Goal: Book appointment/travel/reservation

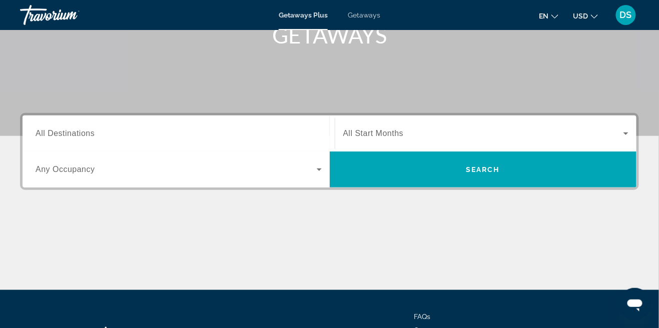
click at [319, 130] on input "Destination All Destinations" at bounding box center [179, 134] width 286 height 12
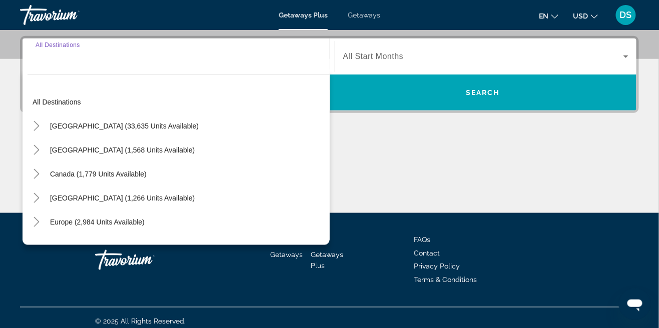
scroll to position [244, 0]
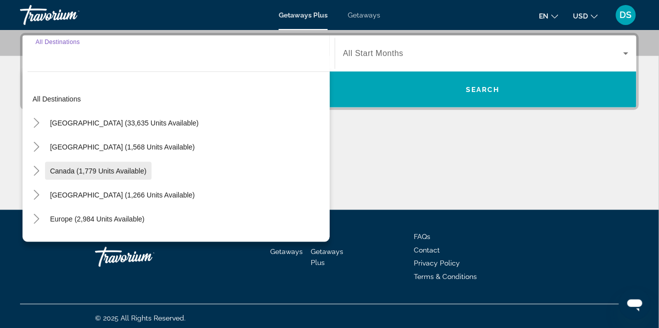
click at [106, 176] on span "Search widget" at bounding box center [98, 171] width 107 height 24
type input "**********"
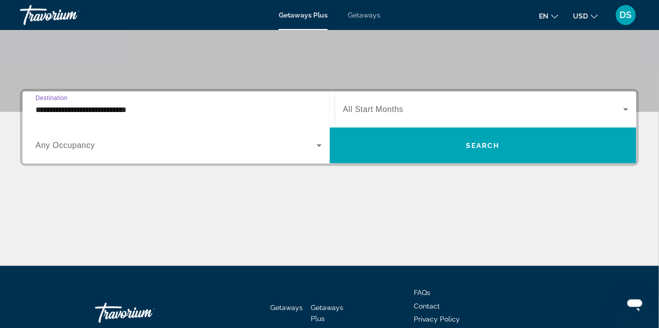
scroll to position [187, 0]
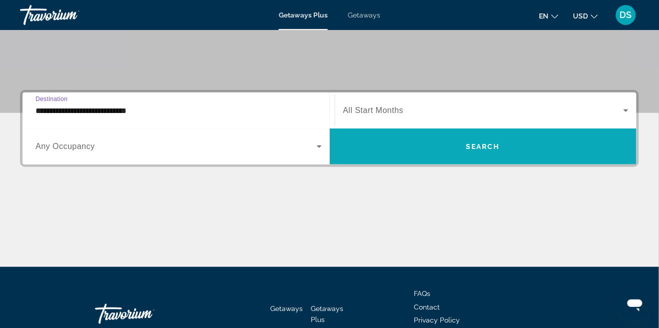
click at [497, 151] on span "Search widget" at bounding box center [483, 147] width 307 height 24
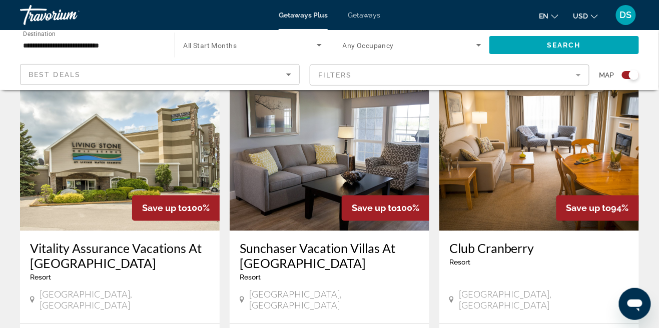
scroll to position [367, 0]
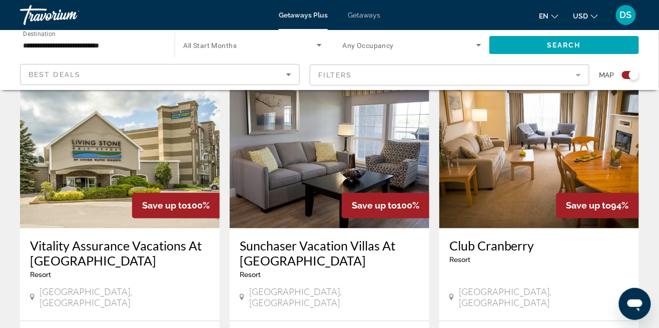
click at [331, 256] on h3 "Sunchaser Vacation Villas At [GEOGRAPHIC_DATA]" at bounding box center [330, 254] width 180 height 30
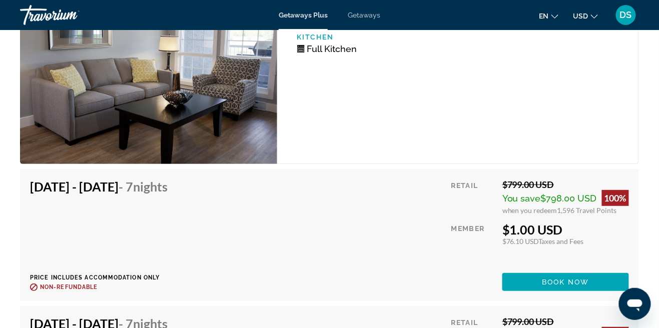
scroll to position [2033, 0]
click at [510, 233] on div "$1.00 USD" at bounding box center [565, 230] width 127 height 15
click at [506, 237] on div "$1.00 USD" at bounding box center [565, 230] width 127 height 15
click at [488, 274] on div "Main content" at bounding box center [473, 283] width 44 height 18
click at [504, 246] on div "Retail $799.00 USD You save $798.00 USD 100% when you redeem 1,596 Travel Point…" at bounding box center [540, 236] width 178 height 112
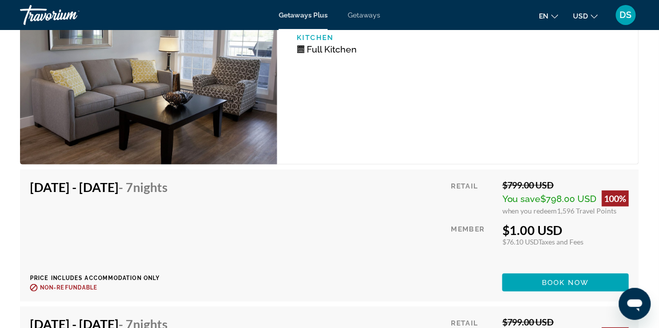
click at [589, 257] on div "Retail $799.00 USD You save $798.00 USD 100% when you redeem 1,596 Travel Point…" at bounding box center [540, 236] width 178 height 112
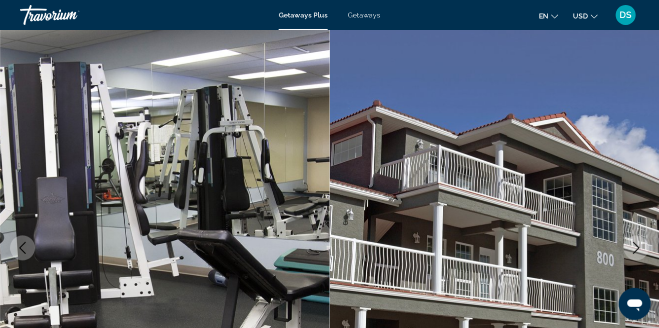
scroll to position [0, 0]
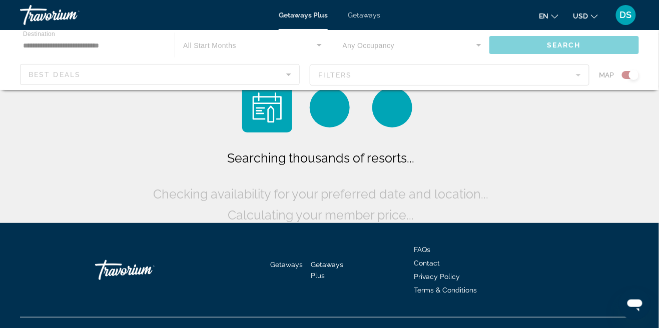
click at [240, 136] on div "Searching thousands of resorts... Checking availability for your preferred date…" at bounding box center [329, 154] width 357 height 143
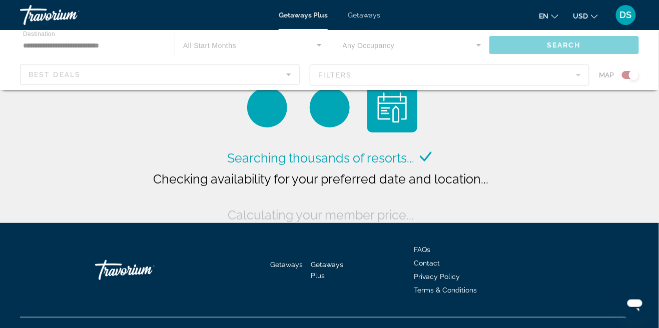
click at [110, 44] on div "Main content" at bounding box center [329, 60] width 659 height 60
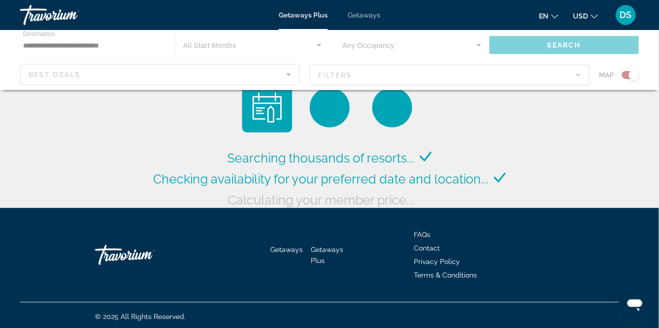
click at [115, 42] on div "Main content" at bounding box center [329, 60] width 659 height 60
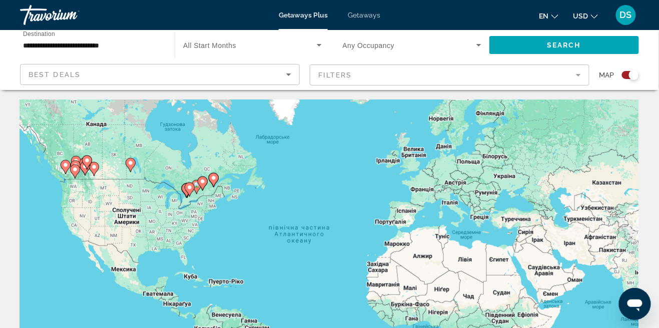
click at [125, 43] on input "**********" at bounding box center [92, 46] width 139 height 12
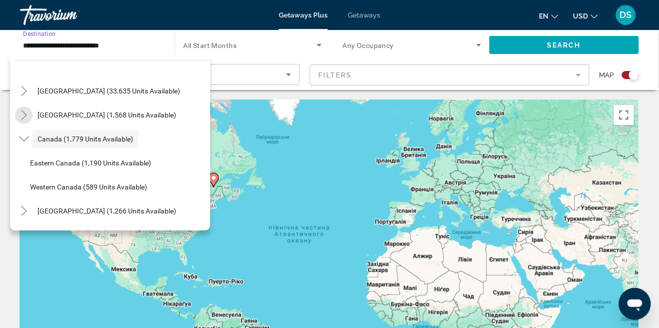
scroll to position [23, 0]
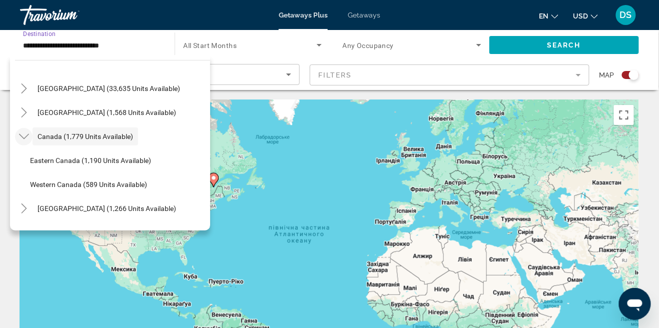
click at [25, 140] on icon "Toggle Canada (1,779 units available)" at bounding box center [24, 137] width 10 height 10
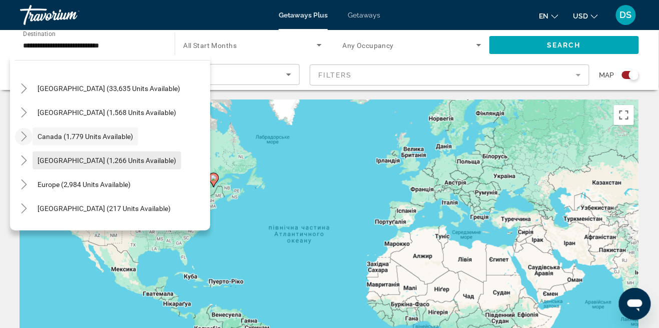
click at [100, 164] on span "[GEOGRAPHIC_DATA] (1,266 units available)" at bounding box center [107, 161] width 139 height 8
type input "**********"
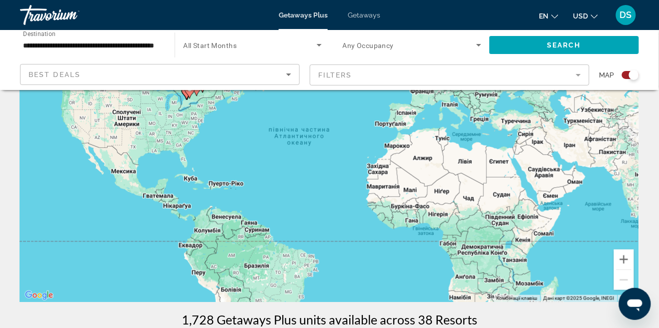
scroll to position [0, 0]
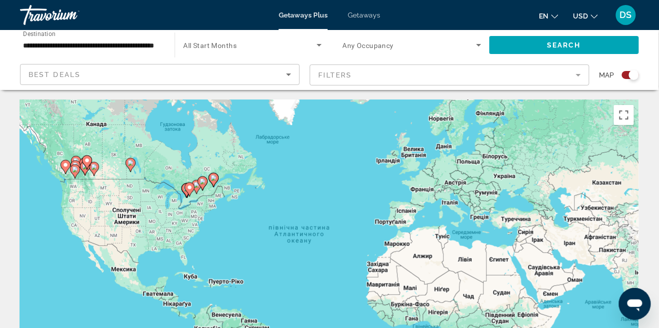
click at [40, 42] on input "**********" at bounding box center [92, 46] width 139 height 12
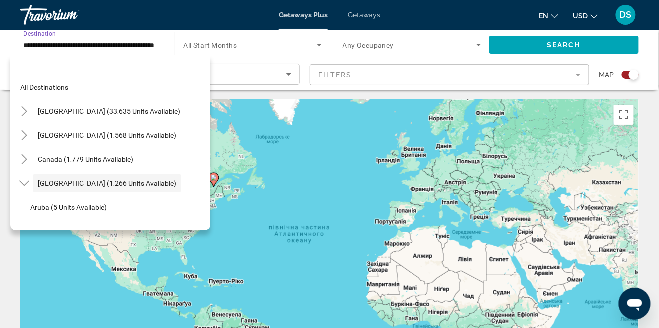
scroll to position [36, 0]
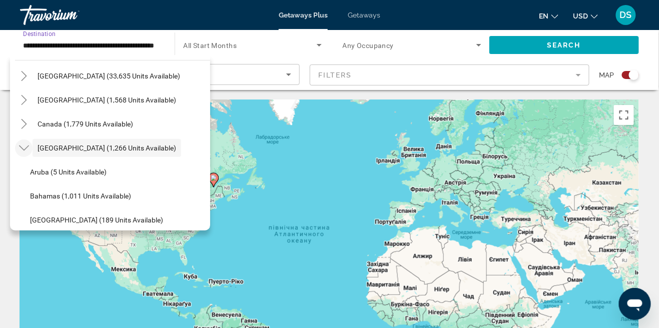
click at [26, 153] on mat-icon "Toggle Caribbean & Atlantic Islands (1,266 units available)" at bounding box center [24, 149] width 18 height 18
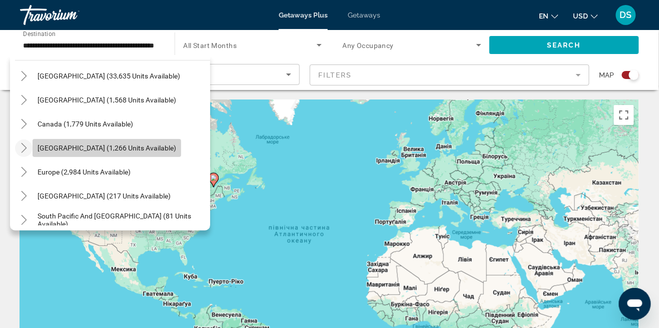
click at [72, 148] on span "[GEOGRAPHIC_DATA] (1,266 units available)" at bounding box center [107, 148] width 139 height 8
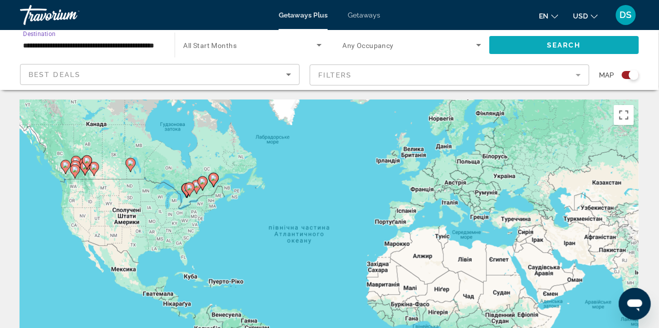
click at [605, 41] on span "Search widget" at bounding box center [564, 45] width 150 height 24
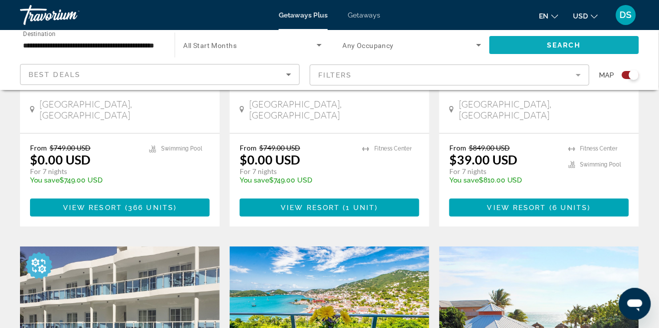
scroll to position [918, 0]
